Goal: Information Seeking & Learning: Find specific fact

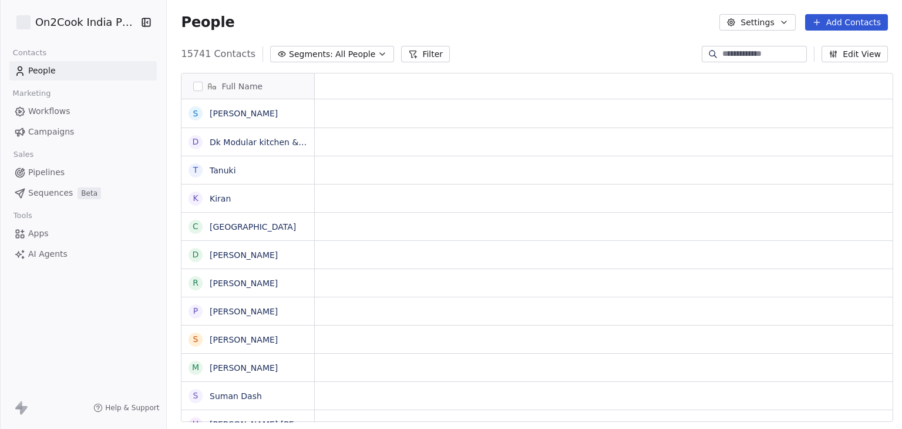
scroll to position [9, 9]
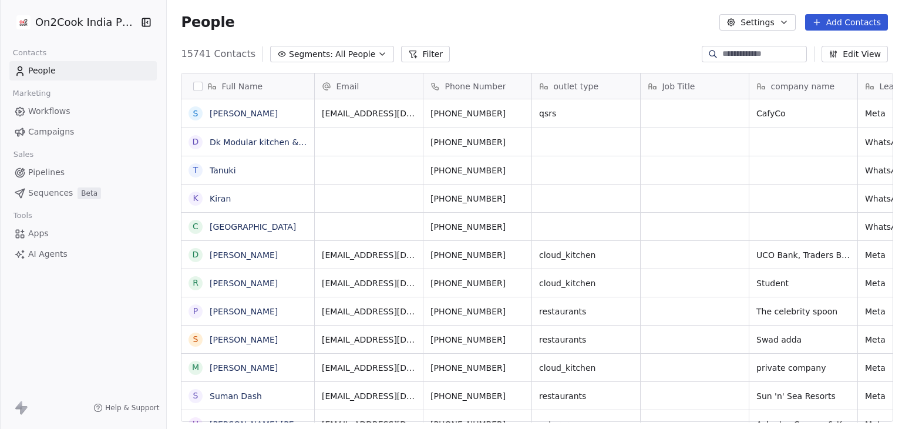
click at [80, 28] on html "On2Cook India Pvt. Ltd. Contacts People Marketing Workflows Campaigns Sales Pip…" at bounding box center [451, 214] width 902 height 429
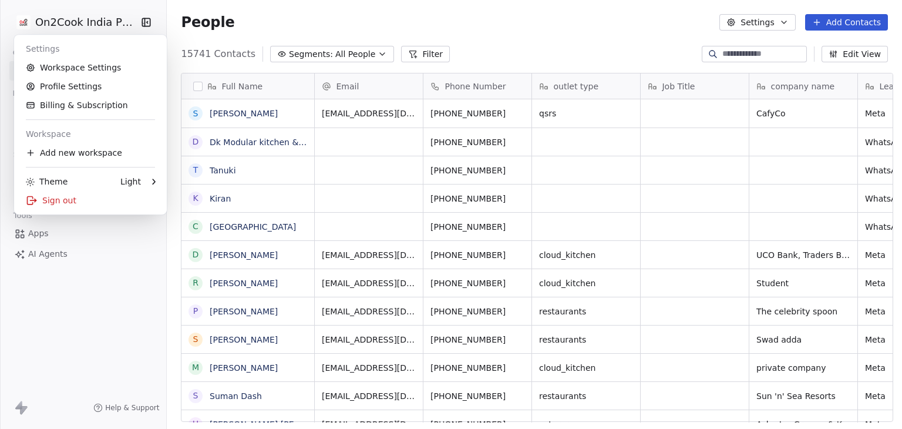
click at [445, 36] on html "On2Cook India Pvt. Ltd. Contacts People Marketing Workflows Campaigns Sales Pip…" at bounding box center [451, 214] width 902 height 429
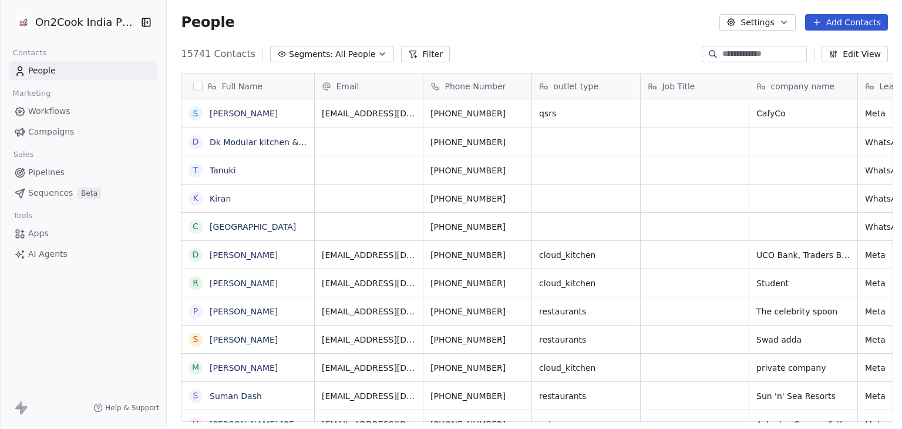
click at [48, 109] on span "Workflows" at bounding box center [49, 111] width 42 height 12
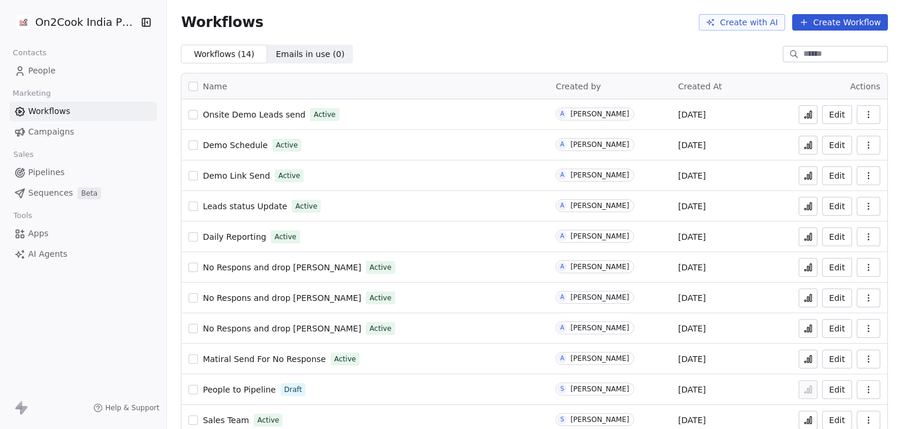
click at [409, 36] on div "Workflows Create with AI Create Workflow" at bounding box center [534, 22] width 735 height 45
click at [799, 121] on button at bounding box center [808, 114] width 19 height 19
click at [43, 71] on span "People" at bounding box center [42, 71] width 28 height 12
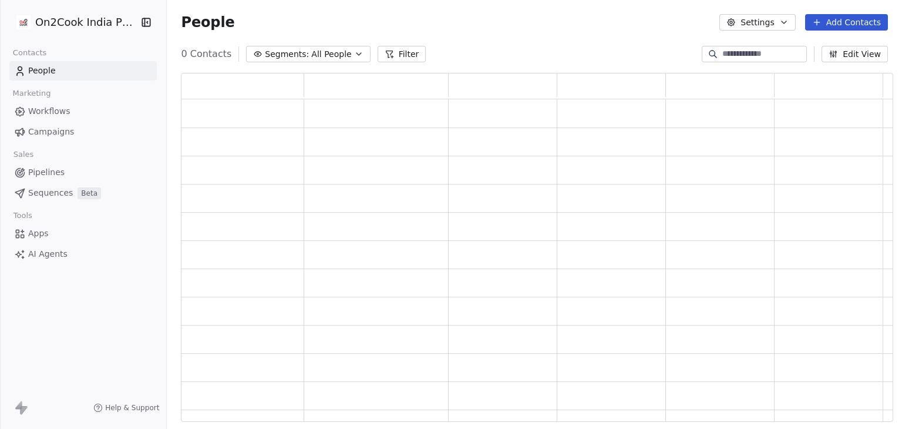
scroll to position [339, 703]
click at [755, 54] on input at bounding box center [763, 54] width 82 height 12
paste input "**********"
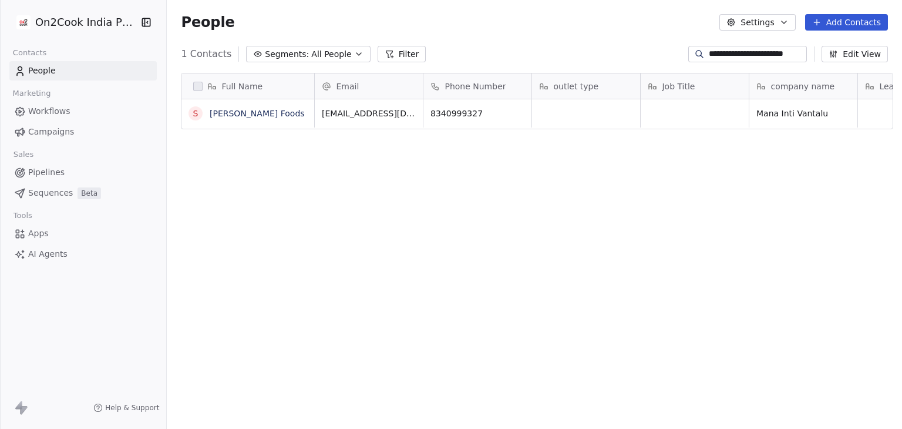
scroll to position [368, 731]
type input "**********"
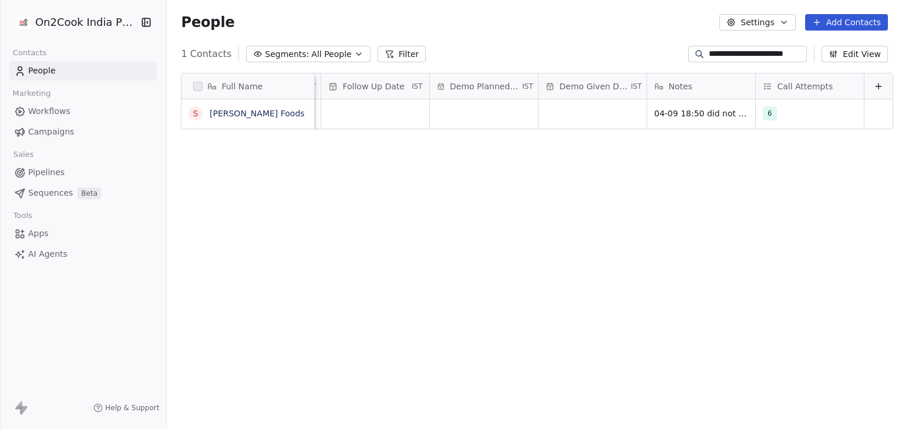
scroll to position [0, 0]
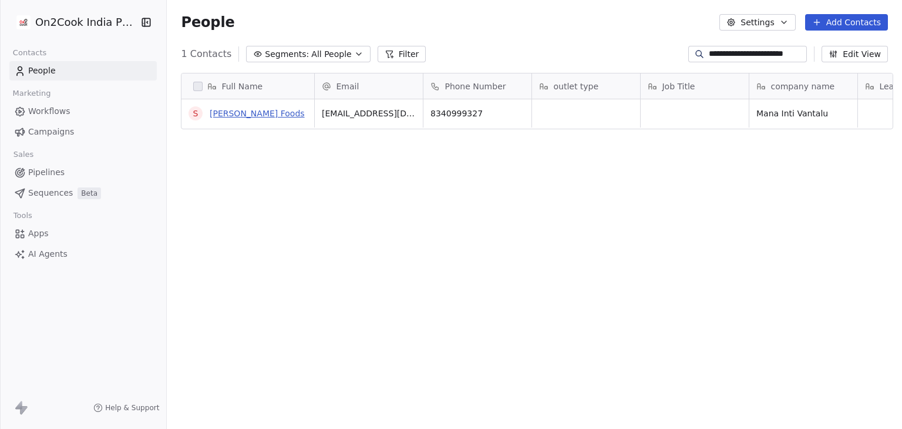
click at [218, 118] on link "[PERSON_NAME] Foods" at bounding box center [257, 113] width 95 height 9
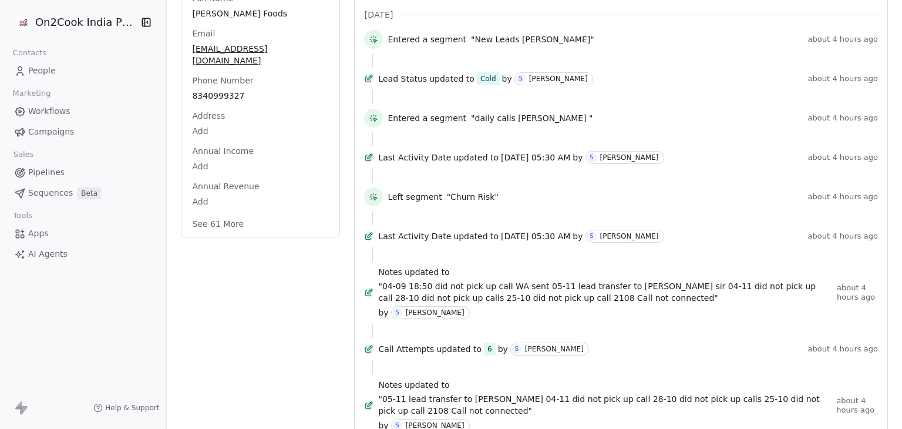
scroll to position [294, 0]
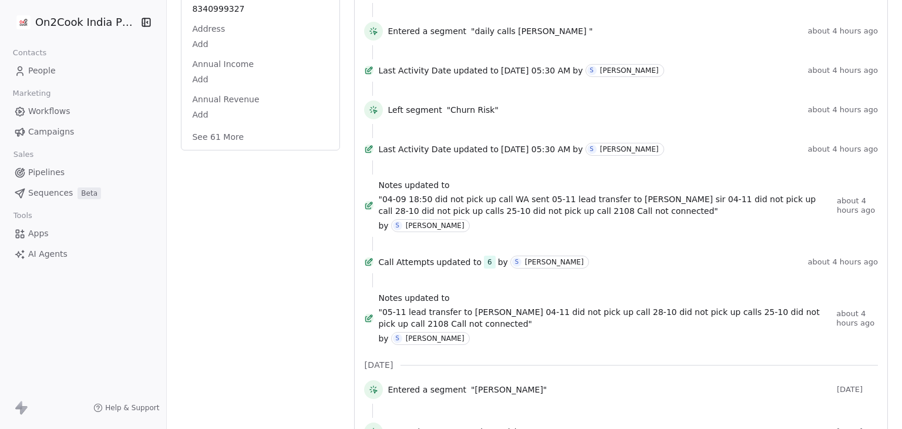
click at [207, 126] on button "See 61 More" at bounding box center [218, 136] width 66 height 21
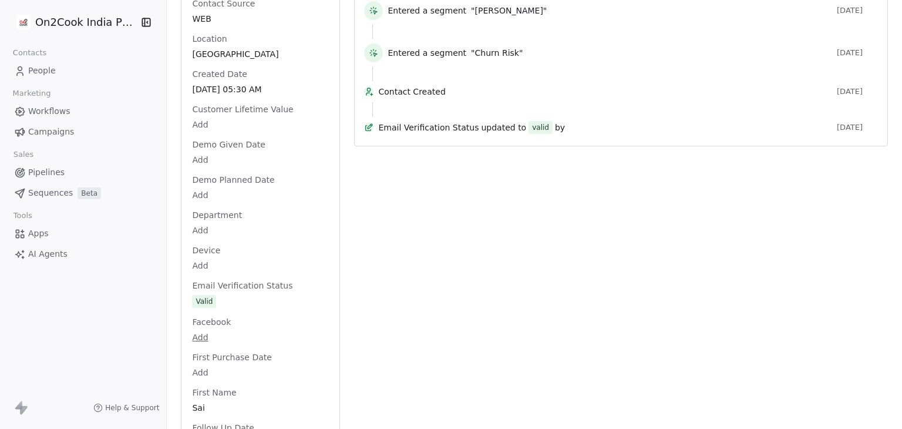
scroll to position [0, 0]
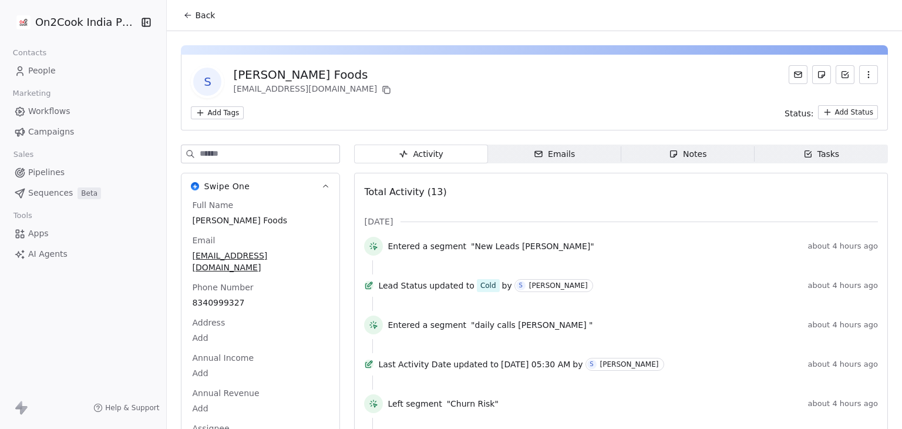
click at [194, 4] on div "Back" at bounding box center [534, 15] width 735 height 31
click at [195, 10] on span "Back" at bounding box center [205, 15] width 20 height 12
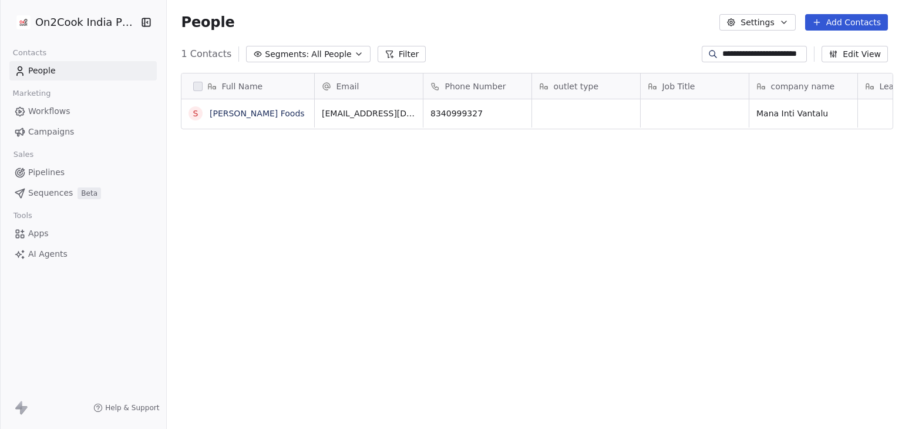
scroll to position [368, 731]
click at [709, 55] on div at bounding box center [713, 54] width 19 height 12
paste input "**********"
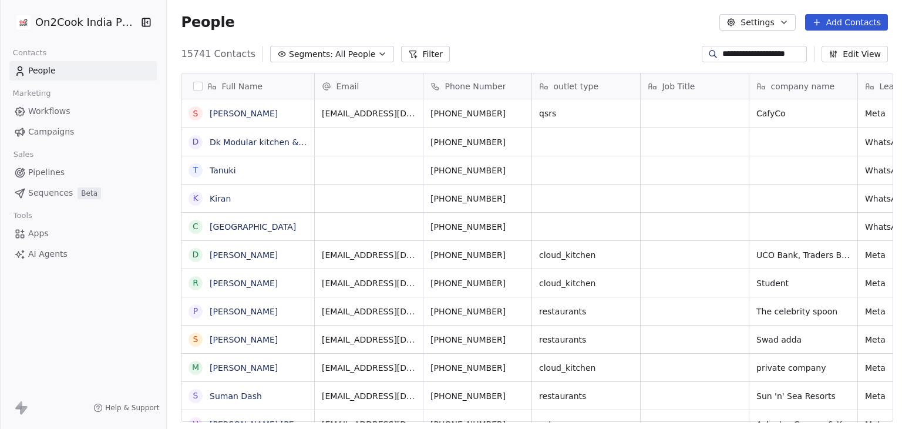
scroll to position [0, 0]
type input "**********"
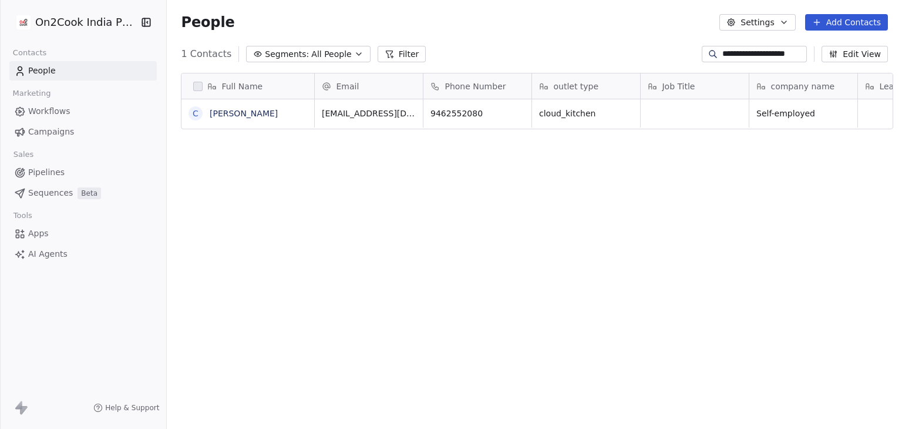
scroll to position [368, 731]
click at [233, 110] on link "[PERSON_NAME]" at bounding box center [244, 113] width 68 height 9
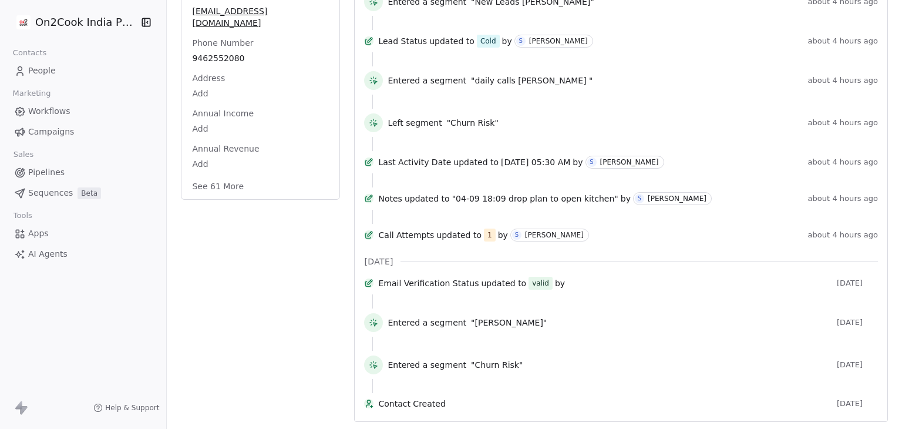
scroll to position [280, 0]
click at [237, 176] on button "See 61 More" at bounding box center [218, 186] width 66 height 21
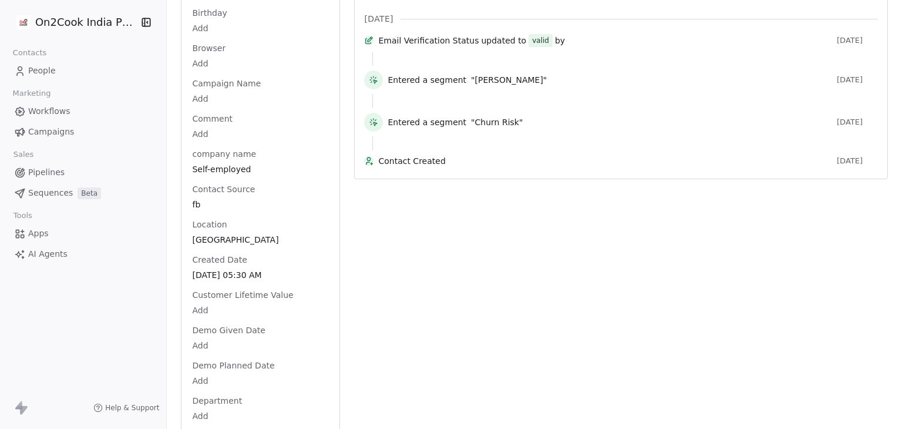
scroll to position [0, 0]
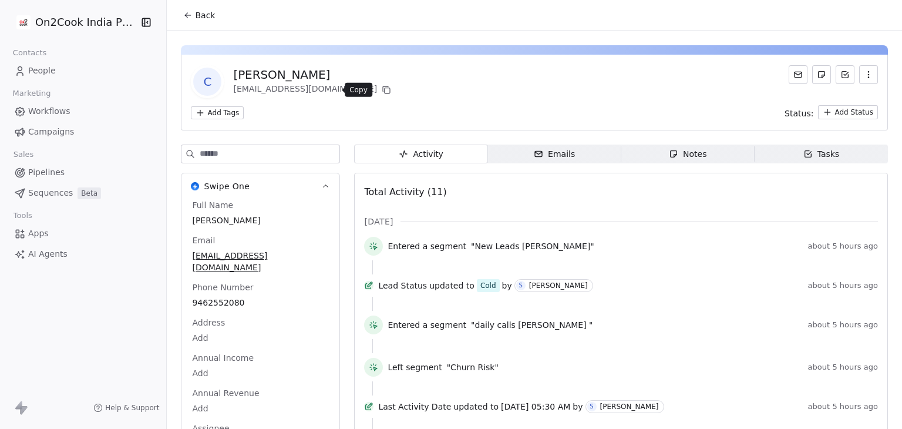
click at [382, 91] on icon at bounding box center [386, 89] width 9 height 9
click at [195, 18] on span "Back" at bounding box center [205, 15] width 20 height 12
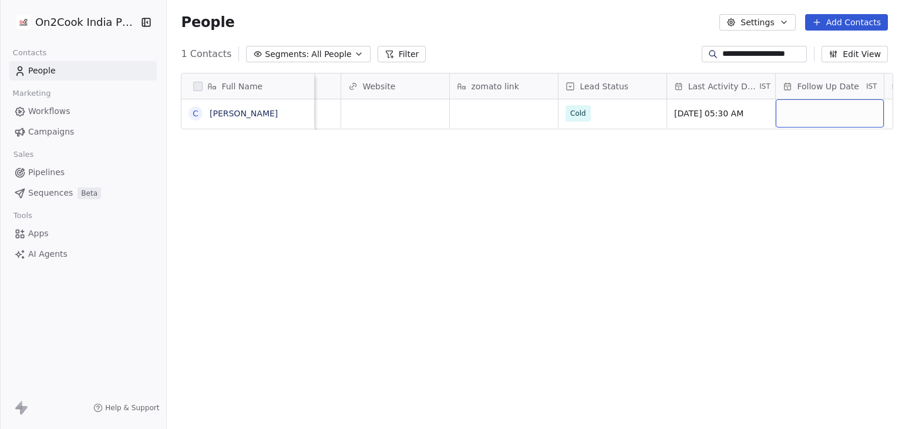
scroll to position [0, 1495]
click at [366, 186] on div "Full Name C [PERSON_NAME] States Assignee Sales Rep Website zomato link Lead St…" at bounding box center [534, 251] width 735 height 377
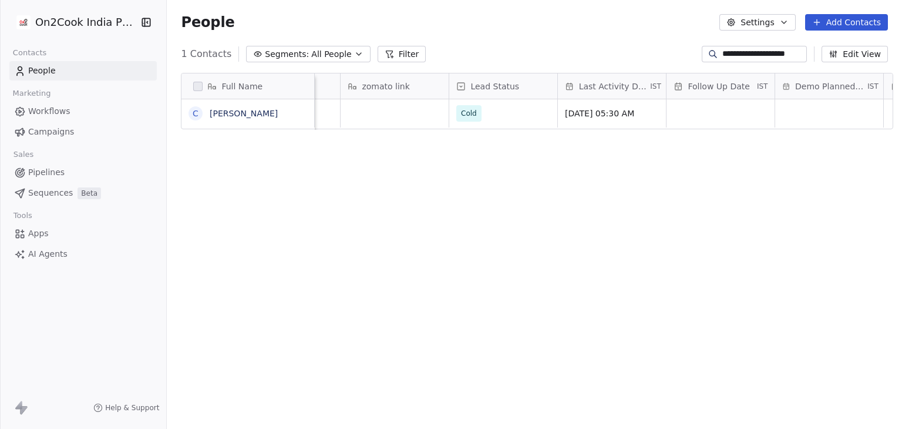
click at [722, 53] on input "**********" at bounding box center [763, 54] width 82 height 12
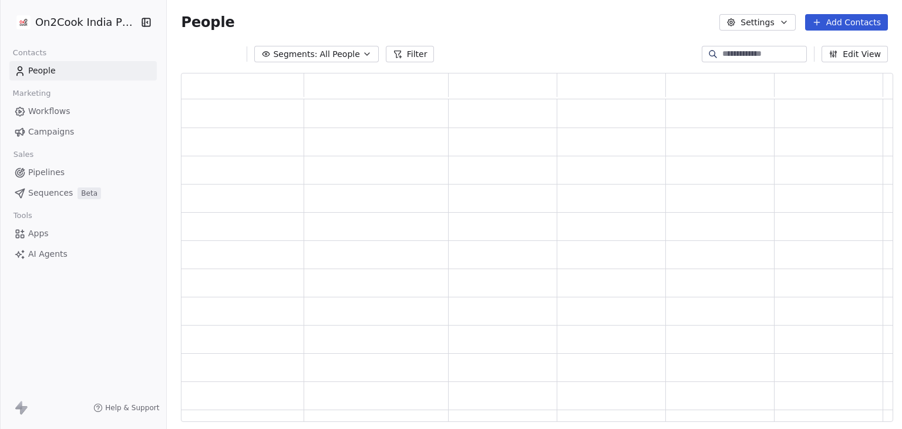
scroll to position [339, 703]
paste input "**********"
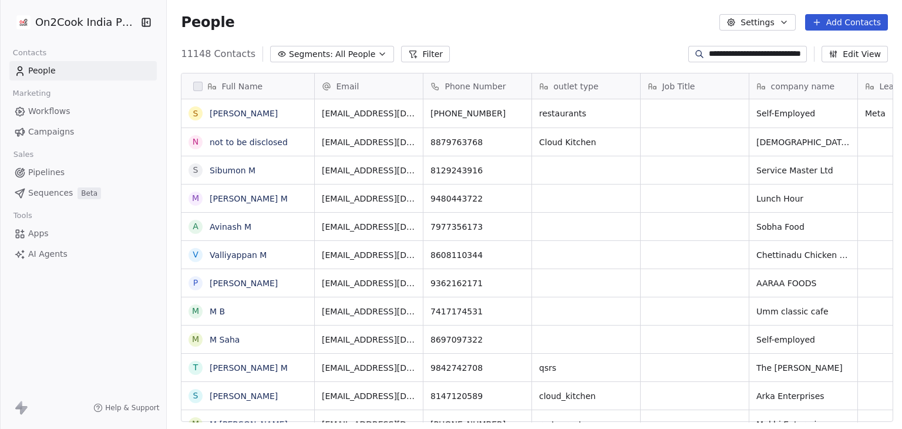
scroll to position [368, 731]
drag, startPoint x: 780, startPoint y: 51, endPoint x: 826, endPoint y: 58, distance: 46.8
click at [826, 58] on div "**********" at bounding box center [788, 54] width 200 height 16
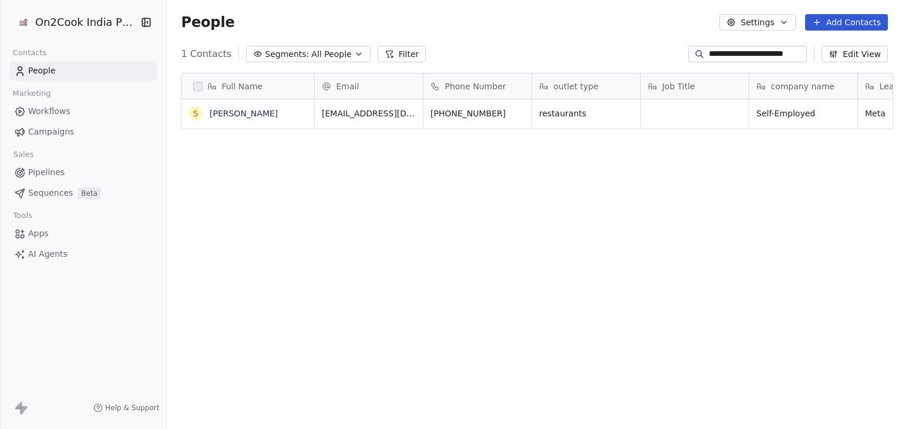
type input "**********"
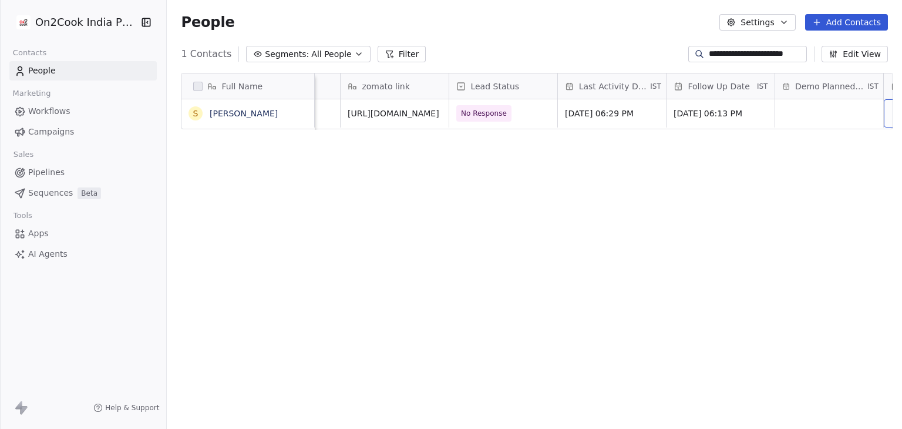
scroll to position [0, 1604]
click at [64, 31] on html "**********" at bounding box center [451, 214] width 902 height 429
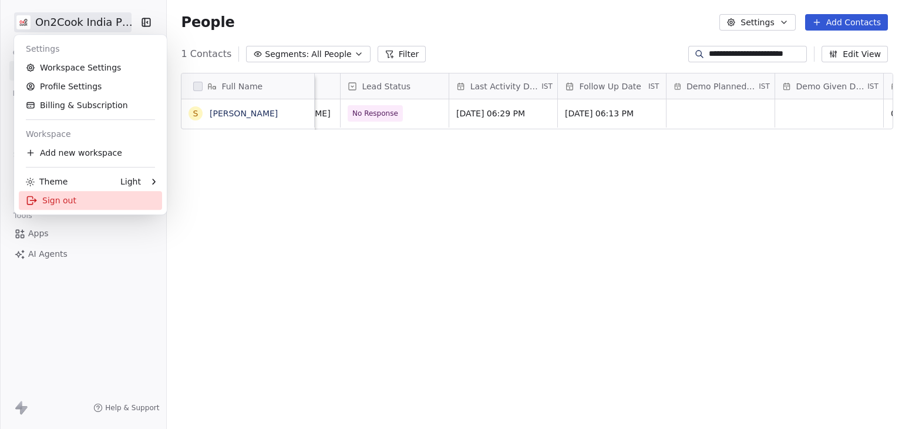
click at [70, 200] on div "Sign out" at bounding box center [90, 200] width 143 height 19
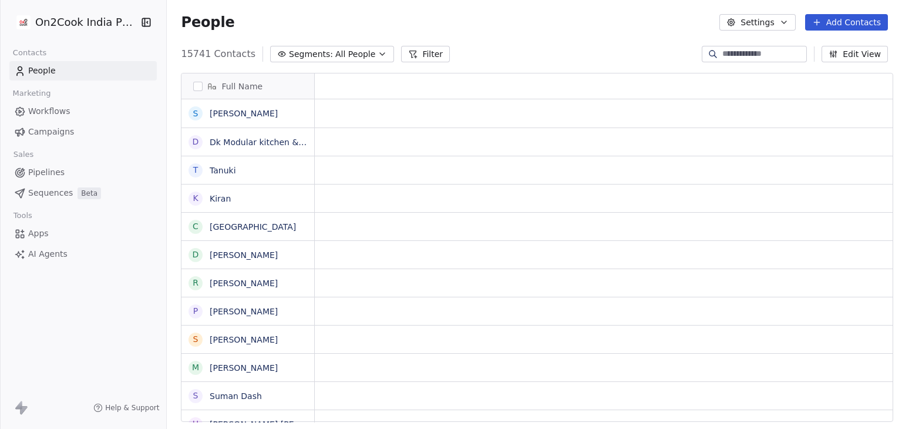
scroll to position [9, 9]
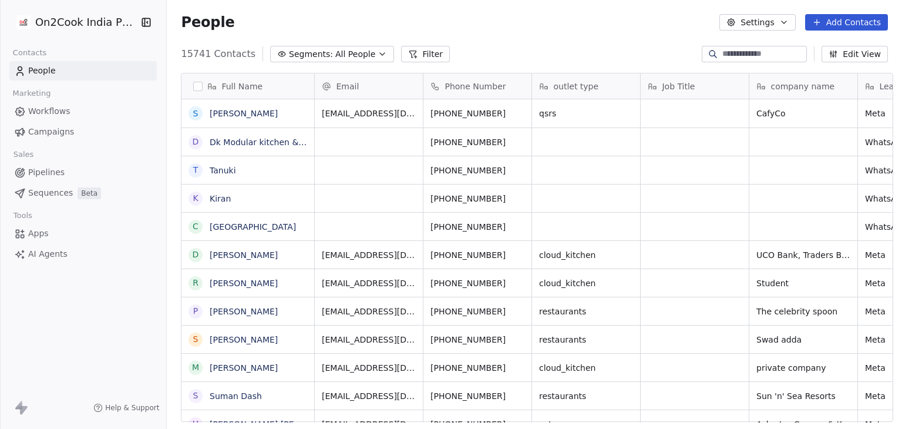
click at [88, 26] on html "On2Cook India Pvt. Ltd. Contacts People Marketing Workflows Campaigns Sales Pip…" at bounding box center [451, 214] width 902 height 429
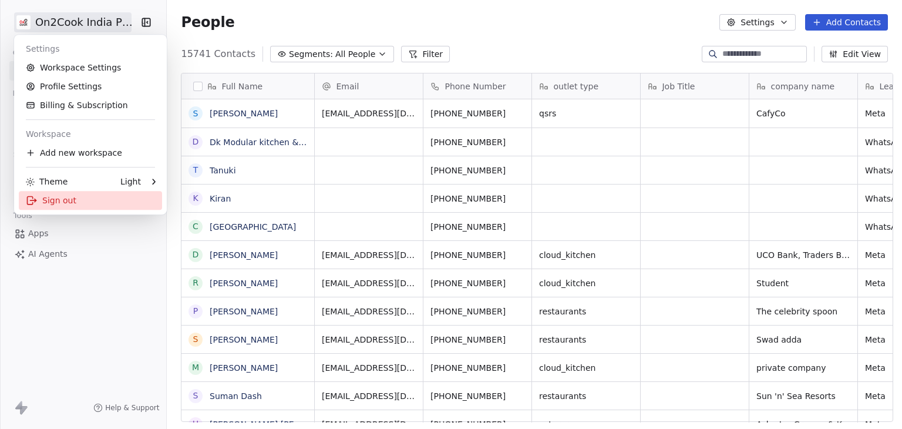
click at [84, 203] on div "Sign out" at bounding box center [90, 200] width 143 height 19
